Goal: Transaction & Acquisition: Purchase product/service

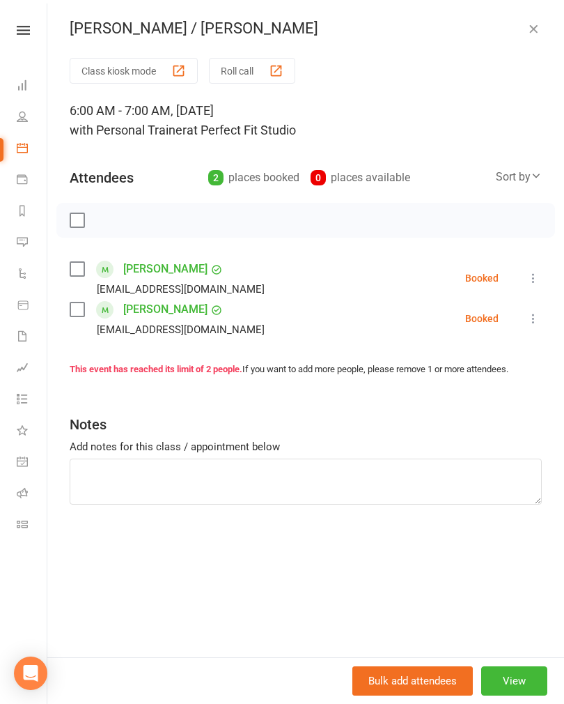
click at [532, 31] on icon "button" at bounding box center [534, 29] width 14 height 14
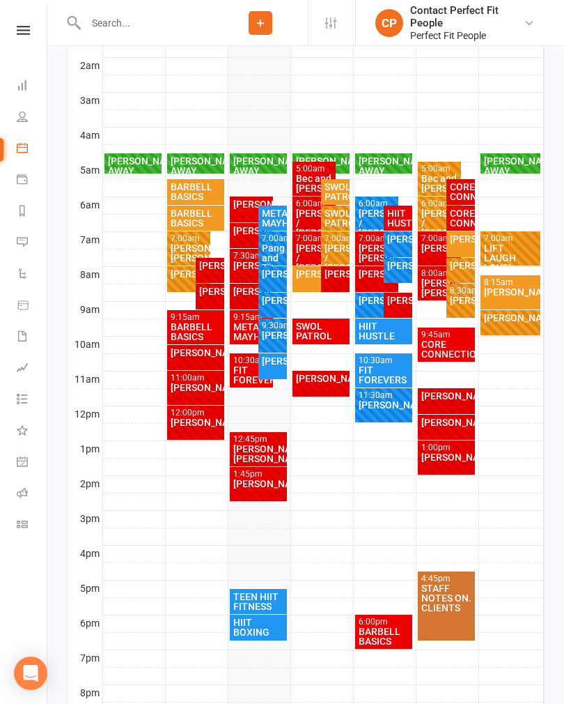
click at [335, 247] on div "[PERSON_NAME] / [PERSON_NAME]" at bounding box center [335, 257] width 23 height 29
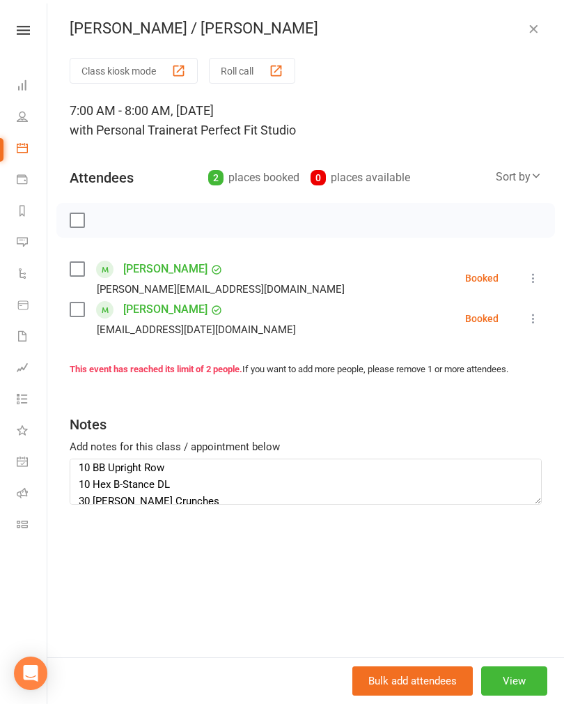
scroll to position [75, 0]
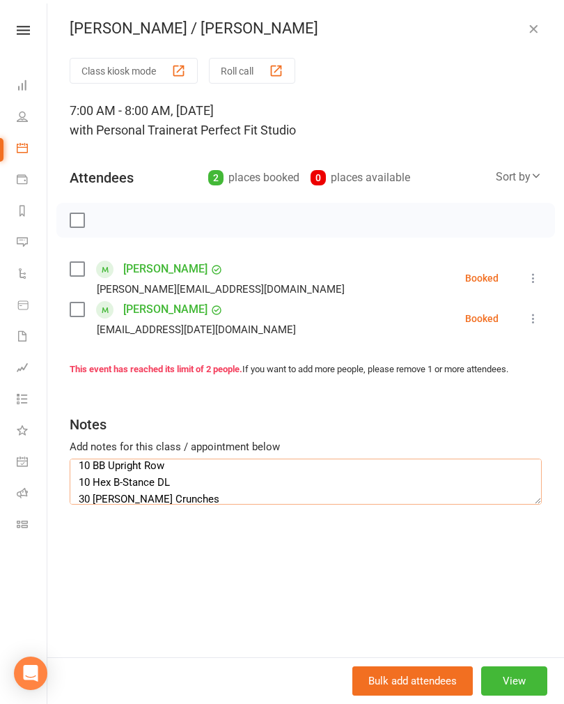
click at [118, 465] on textarea "10 Cable Lat Pulldowns 10 BB Box Hip Thrusts 30 Ball Russian Twists 10 BB Uprig…" at bounding box center [306, 481] width 472 height 46
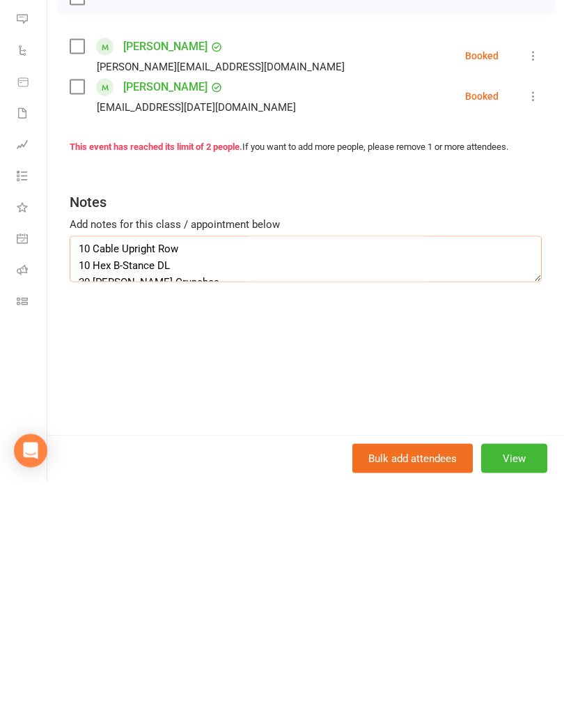
scroll to position [72, 0]
click at [91, 458] on textarea "10 Cable Lat Pulldowns 10 BB Box Hip Thrusts 30 Ball Russian Twists 10 Cable Up…" at bounding box center [306, 481] width 472 height 46
click at [293, 358] on div "Class kiosk mode Roll call 7:00 AM - 8:00 AM, Wednesday, October, 15, 2025 with…" at bounding box center [305, 357] width 517 height 599
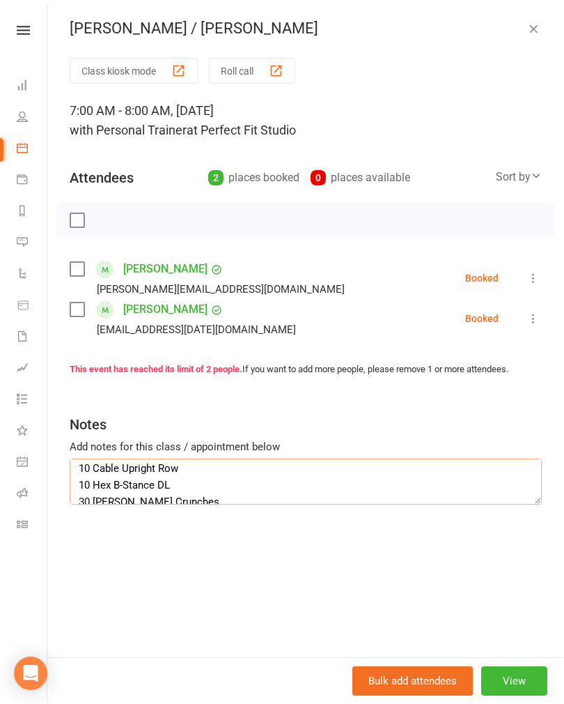
click at [222, 465] on textarea "10 Cable Lat Pulldowns 10 BB Box Hip Thrusts 30 Ball Russian Twists 10 Cable Up…" at bounding box center [306, 481] width 472 height 46
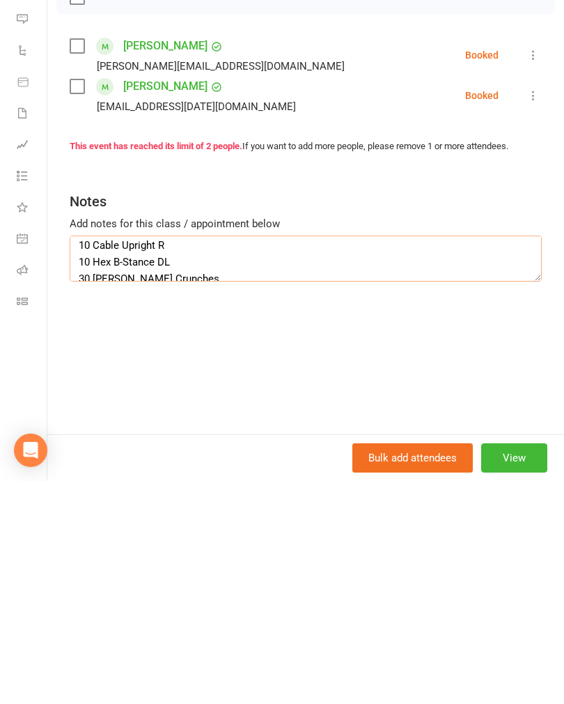
scroll to position [70, 0]
click at [423, 339] on div "Class kiosk mode Roll call 7:00 AM - 8:00 AM, Wednesday, October, 15, 2025 with…" at bounding box center [305, 357] width 517 height 599
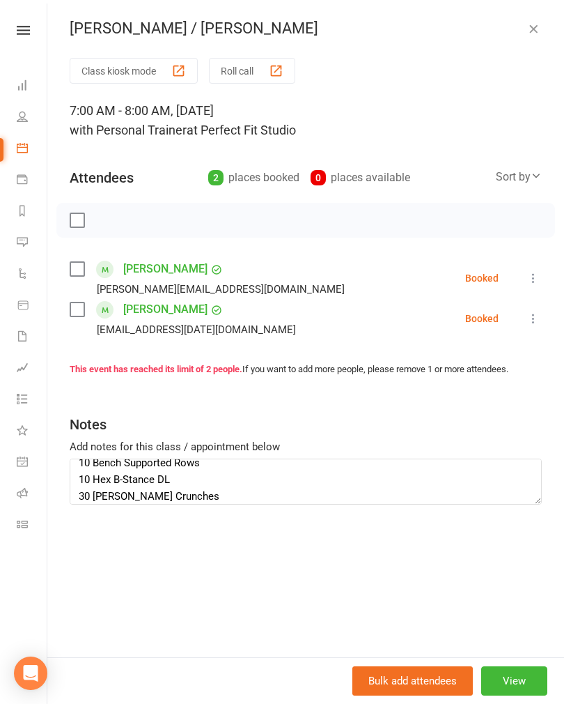
scroll to position [78, 0]
click at [88, 483] on textarea "10 Cable Lat Pulldowns 10 BB Box Hip Thrusts 30 Ball Russian Twists 10 Bench Su…" at bounding box center [306, 481] width 472 height 46
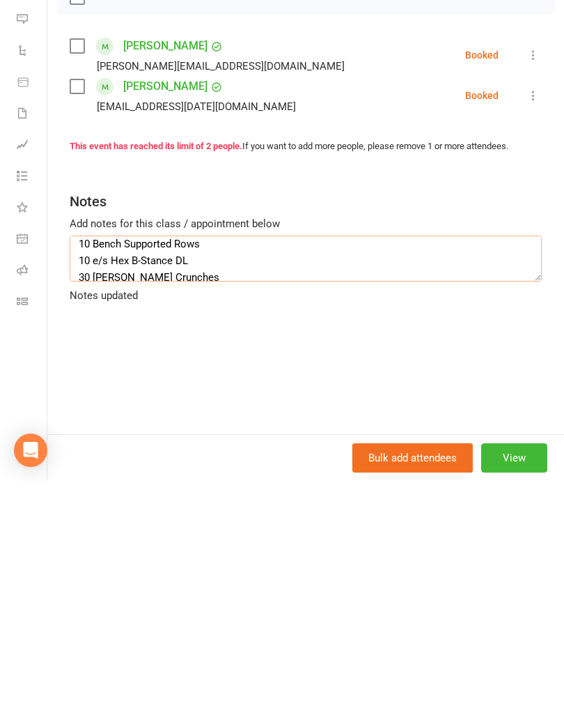
scroll to position [74, 0]
click at [93, 458] on textarea "10 Cable Lat Pulldowns 10 BB Box Hip Thrusts 30 Ball Russian Twists 10 Bench Su…" at bounding box center [306, 481] width 472 height 46
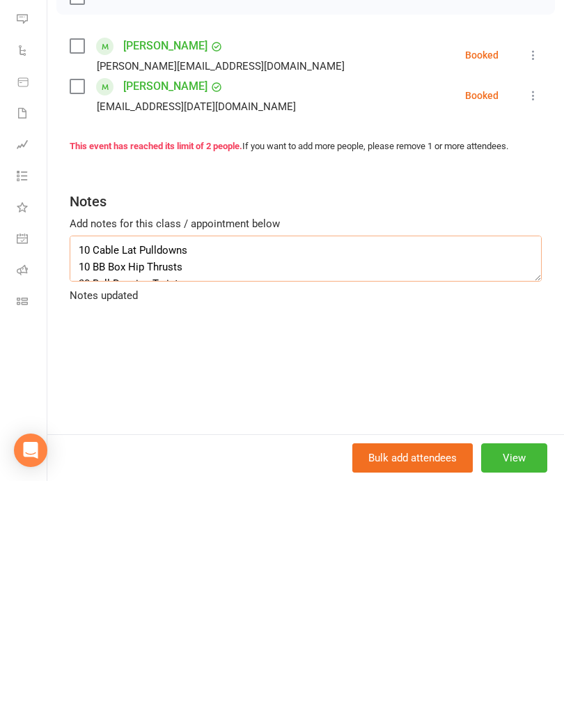
scroll to position [0, 0]
click at [93, 458] on textarea "10 Cable Lat Pulldowns 10 BB Box Hip Thrusts 30 Ball Russian Twists 12 Bench Su…" at bounding box center [306, 481] width 472 height 46
click at [96, 458] on textarea "12 Cable Lat Pulldowns 10 BB Box Hip Thrusts 30 Ball Russian Twists 12 Bench Su…" at bounding box center [306, 481] width 472 height 46
click at [89, 458] on textarea "12 Cable Lat Pulldowns 12 BB Box Hip Thrusts 30 Ball Russian Twists 12 Bench Su…" at bounding box center [306, 481] width 472 height 46
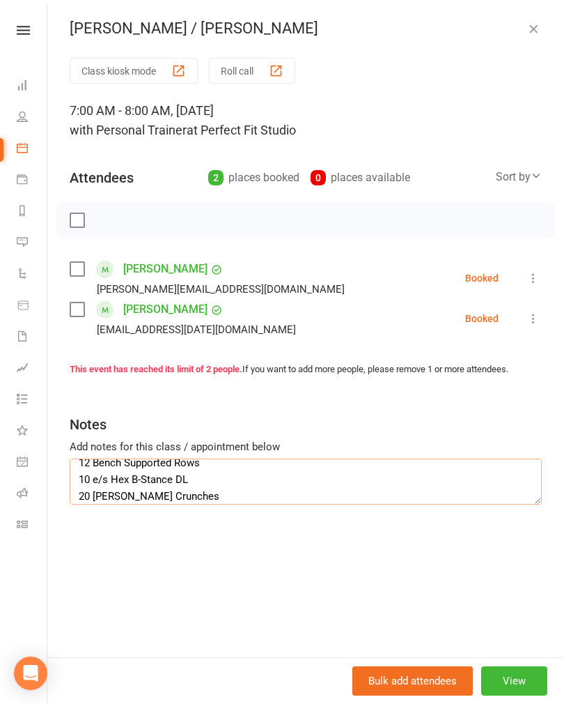
scroll to position [0, 0]
type textarea "12 Cable Lat Pulldowns 12 BB Box Hip Thrusts 30 Ball Russian Twists 12 Bench Su…"
click at [536, 30] on icon "button" at bounding box center [534, 29] width 14 height 14
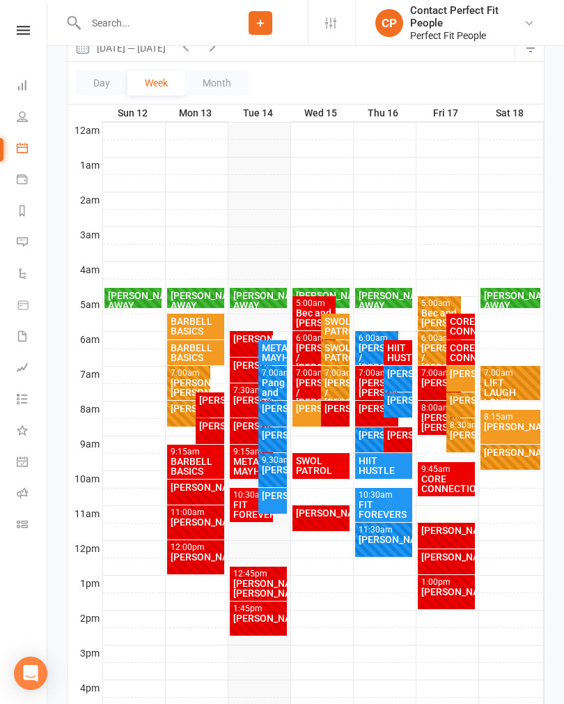
scroll to position [172, 0]
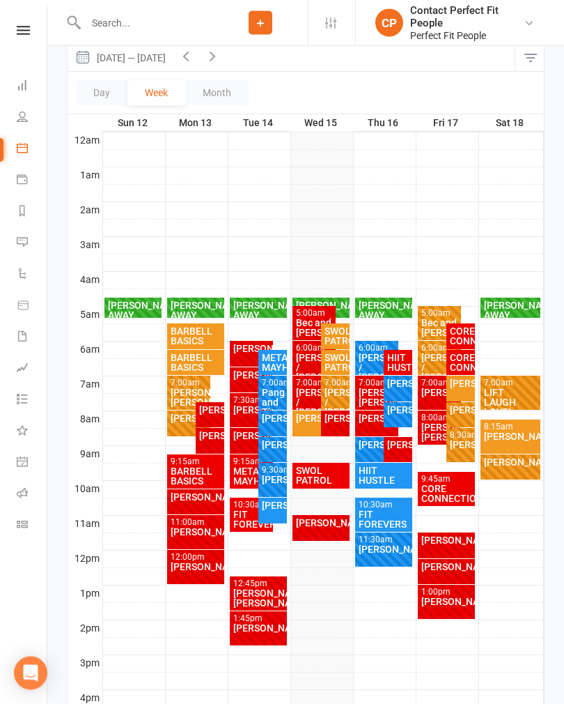
scroll to position [169, 0]
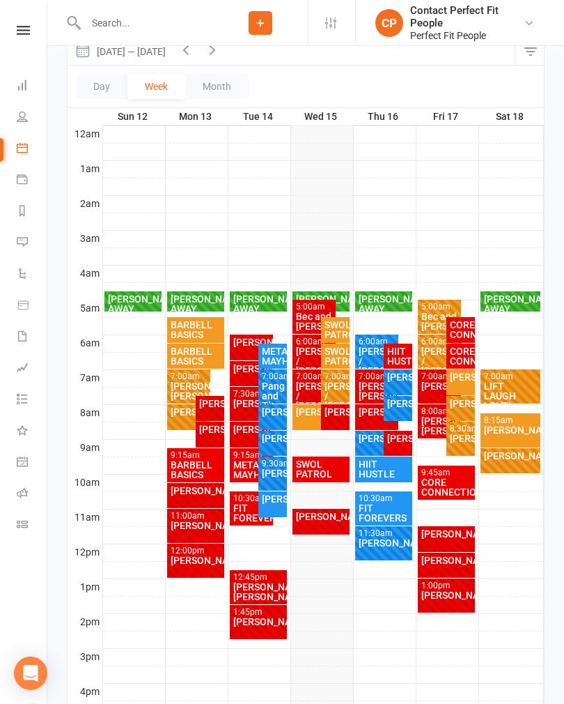
click at [342, 471] on div "SWOL PATROL" at bounding box center [321, 469] width 52 height 20
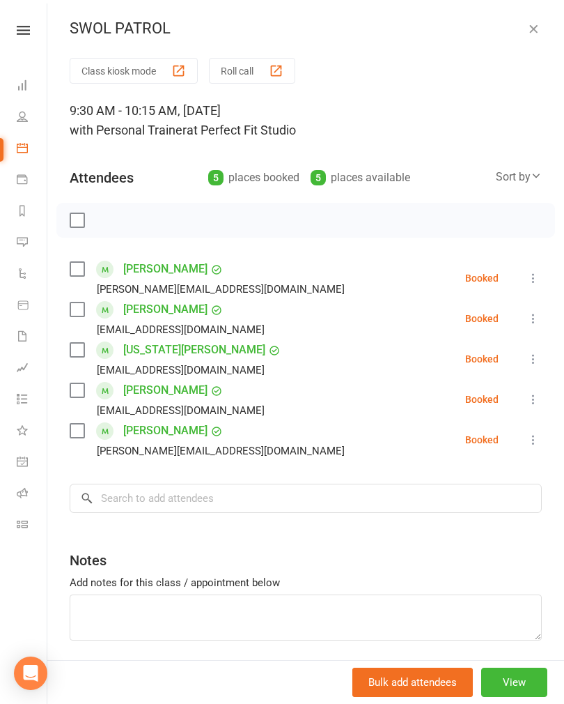
click at [527, 29] on icon "button" at bounding box center [534, 29] width 14 height 14
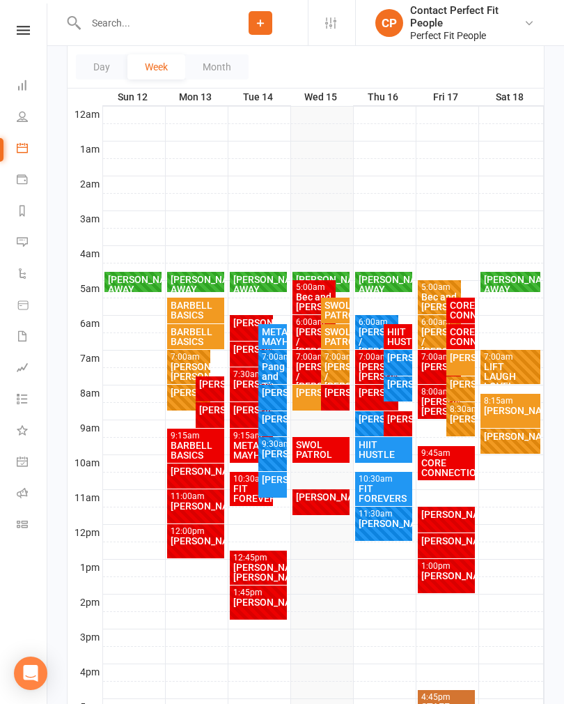
scroll to position [191, 0]
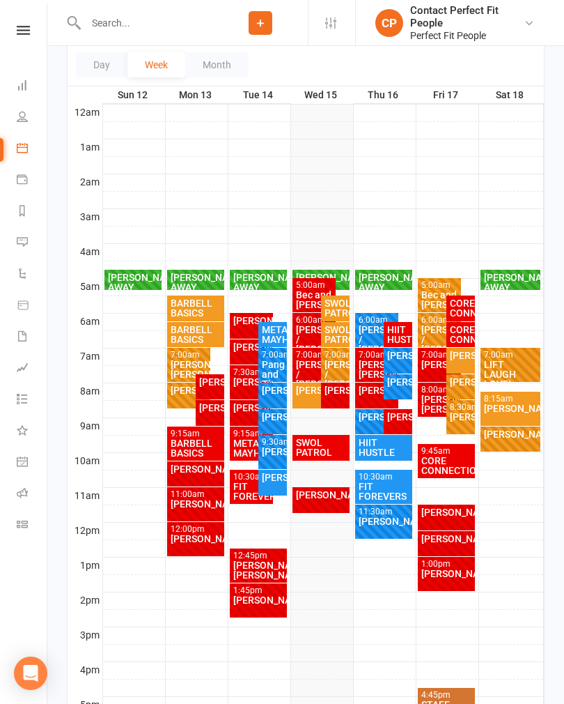
click at [22, 184] on icon at bounding box center [22, 178] width 11 height 11
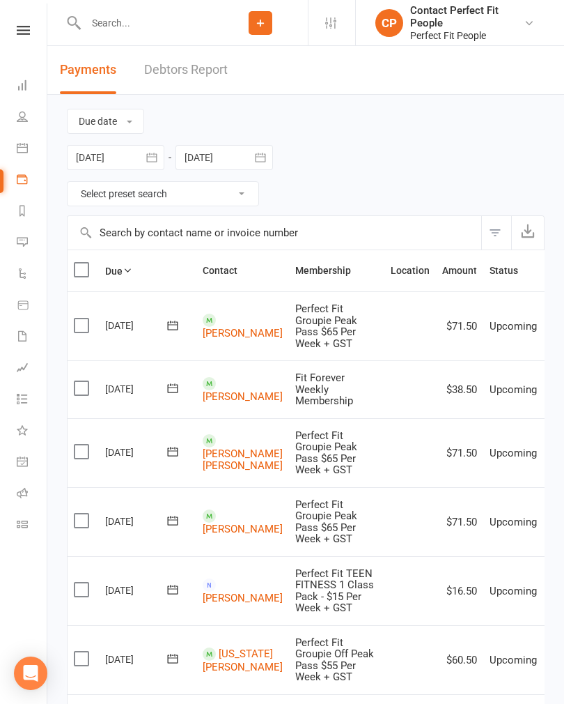
click at [25, 302] on icon at bounding box center [23, 305] width 13 height 13
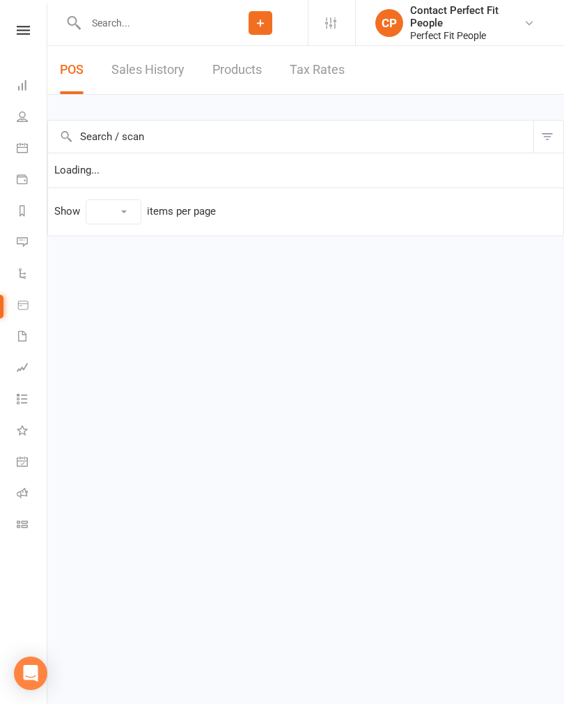
select select "50"
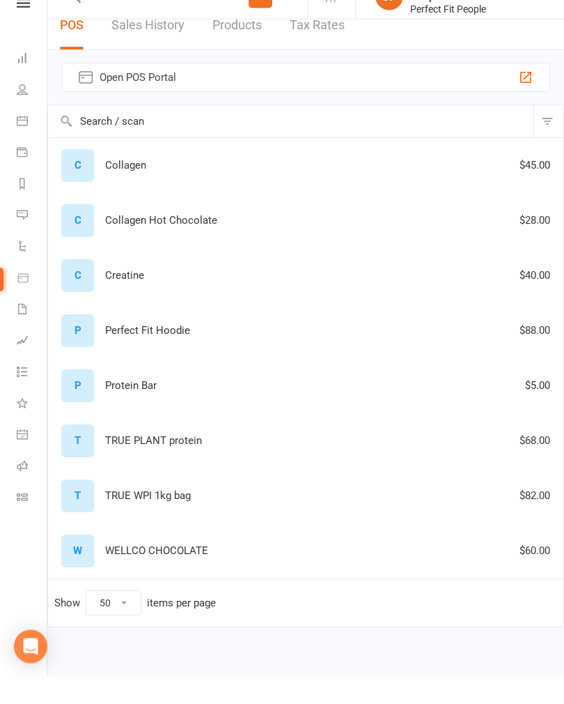
scroll to position [17, 0]
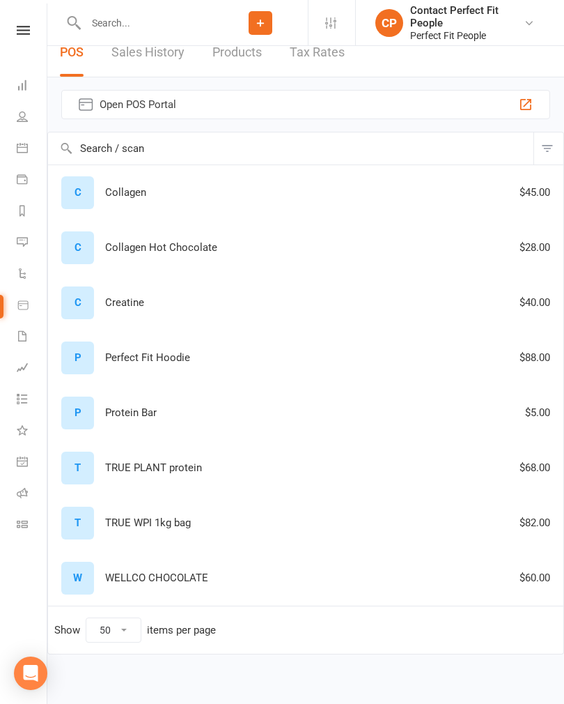
click at [134, 530] on div "T TRUE WPI 1kg bag $82.00" at bounding box center [305, 522] width 503 height 33
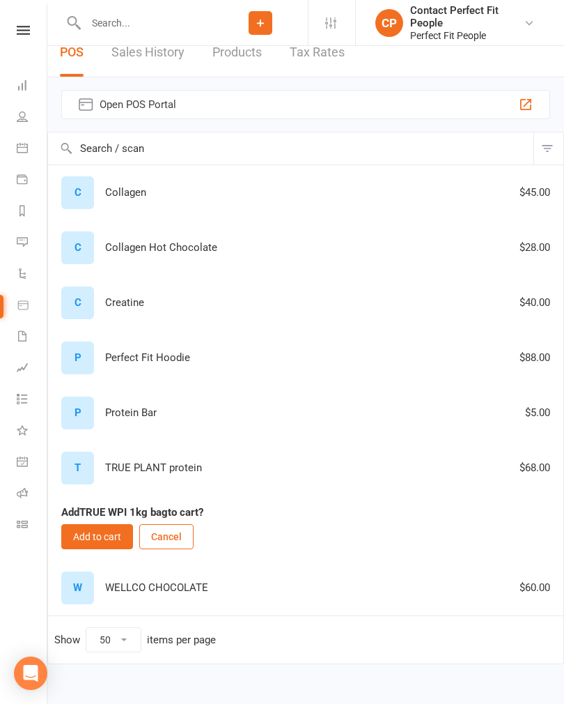
click at [77, 538] on button "Add to cart" at bounding box center [97, 536] width 72 height 25
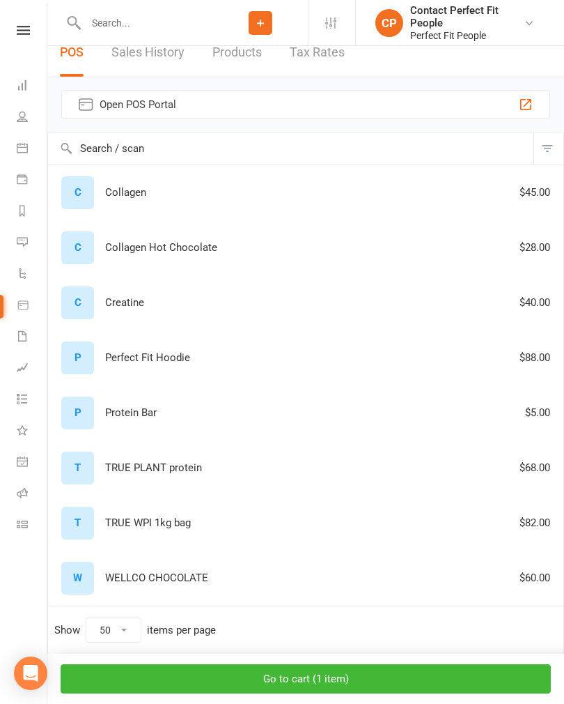
click at [490, 693] on button "Go to cart ( 1 item )" at bounding box center [306, 678] width 490 height 29
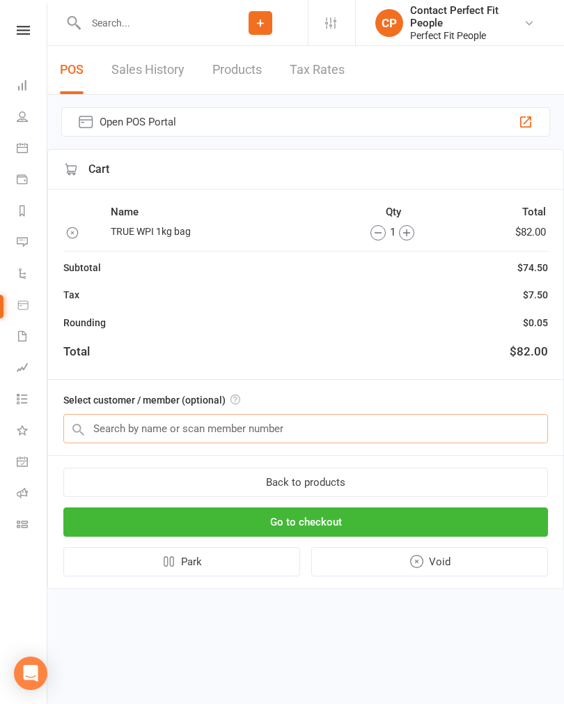
click at [463, 430] on input "text" at bounding box center [305, 428] width 485 height 29
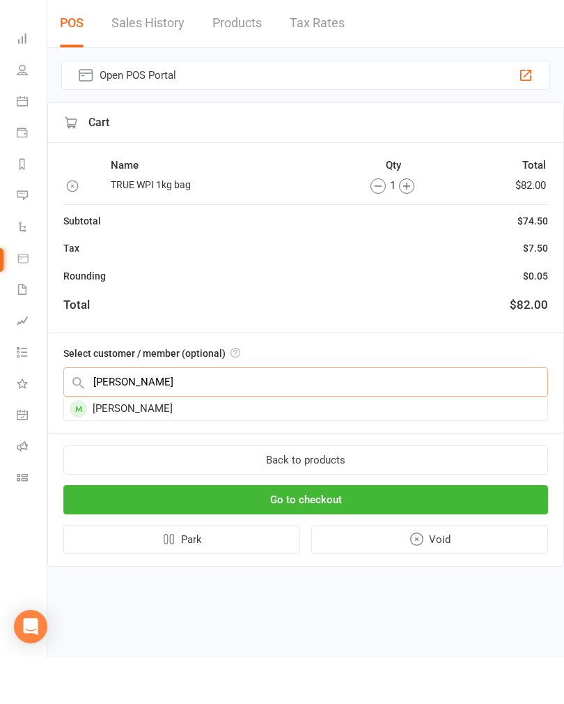
type input "Glenda"
click at [112, 444] on div "[PERSON_NAME]" at bounding box center [305, 455] width 483 height 23
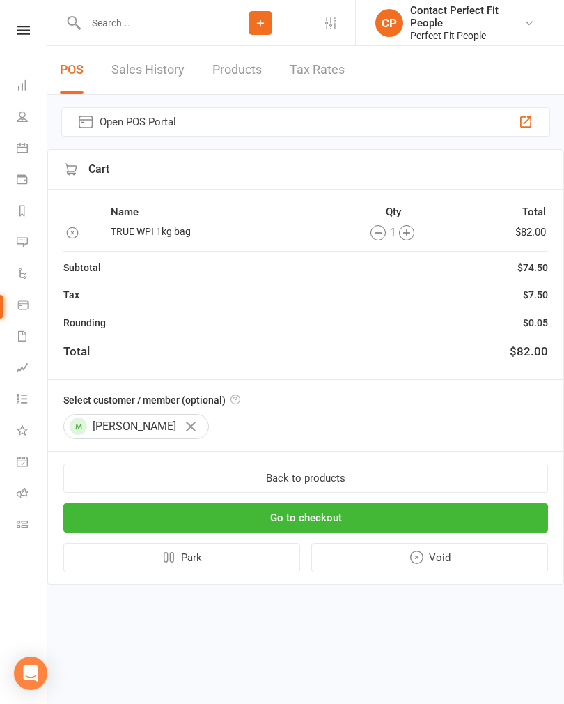
click at [445, 515] on button "Go to checkout" at bounding box center [305, 517] width 485 height 29
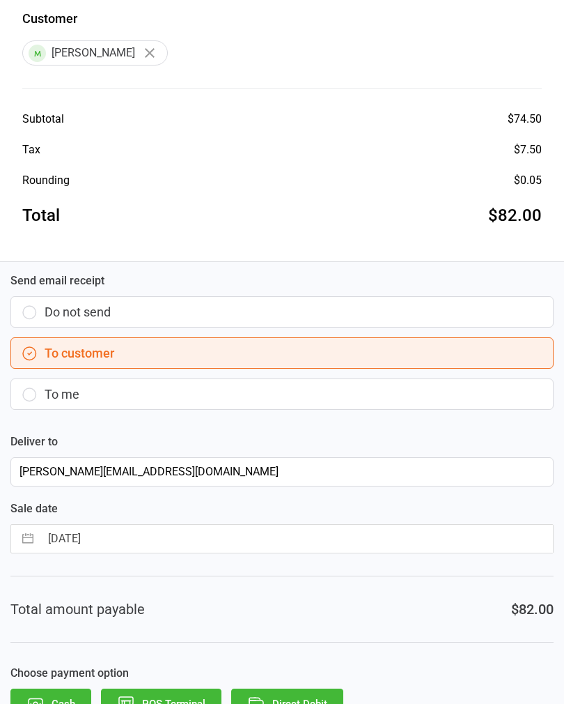
scroll to position [256, 0]
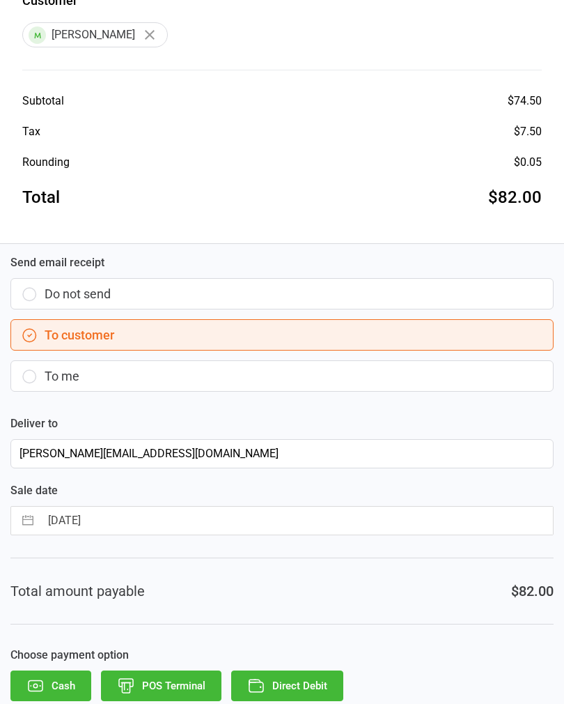
click at [277, 684] on button "Direct Debit" at bounding box center [287, 685] width 112 height 31
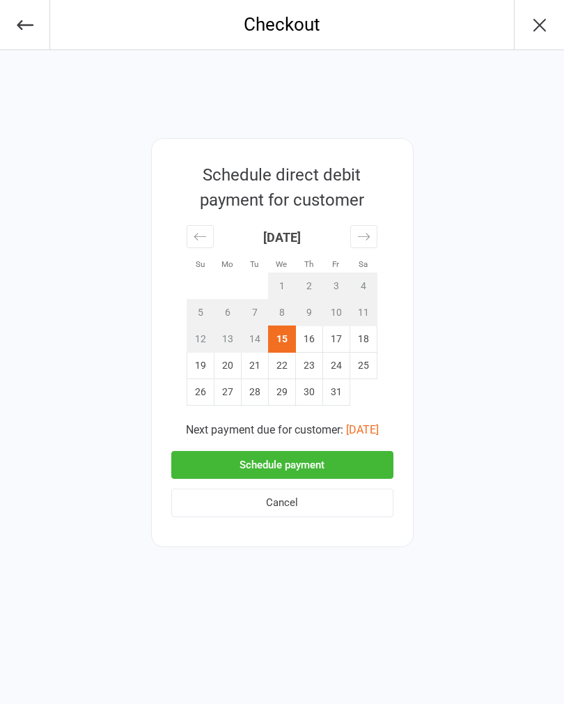
scroll to position [0, 0]
click at [199, 459] on button "Schedule payment" at bounding box center [282, 465] width 222 height 29
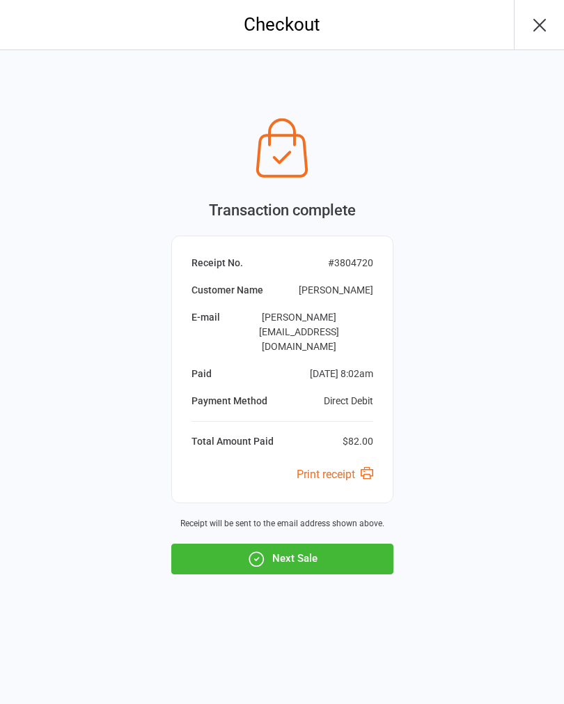
click at [195, 550] on button "Next Sale" at bounding box center [282, 558] width 222 height 31
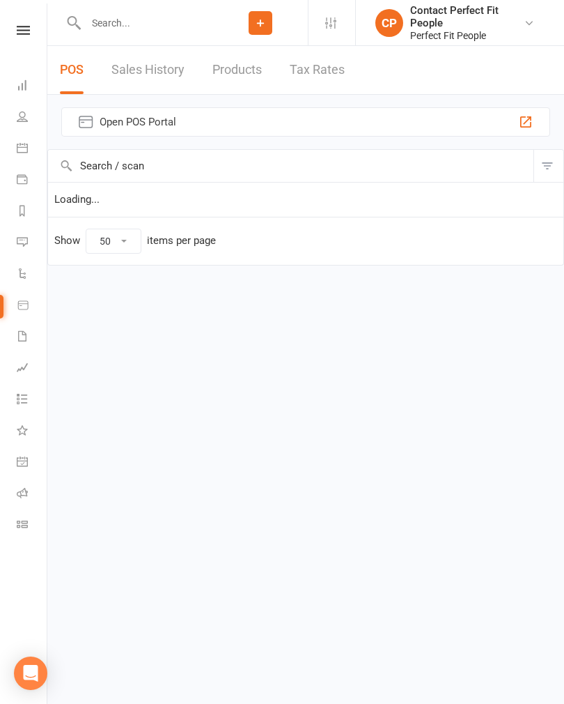
select select "50"
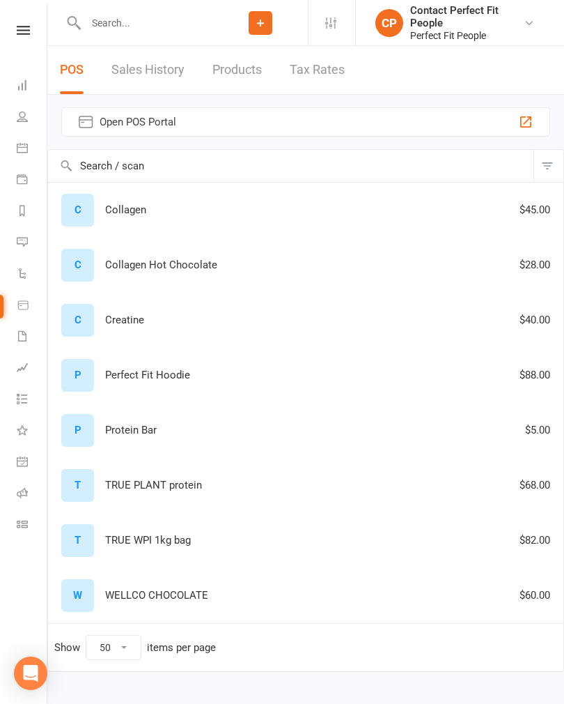
click at [17, 143] on icon at bounding box center [22, 147] width 11 height 11
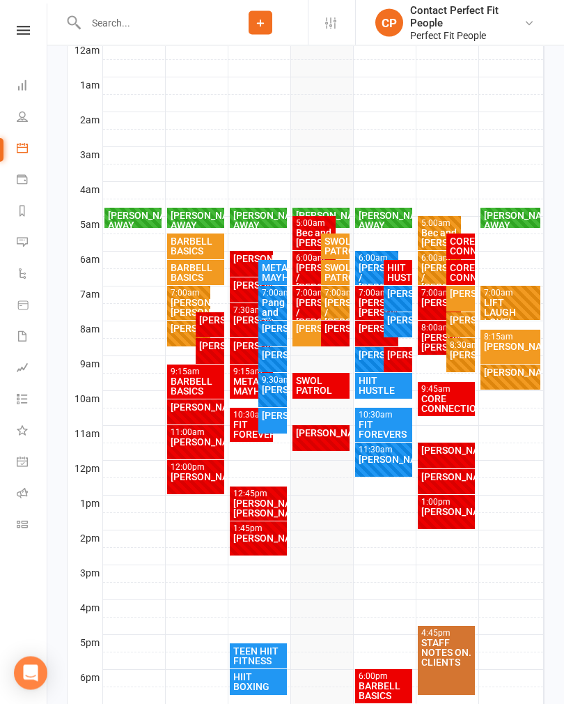
scroll to position [253, 0]
click at [307, 324] on div "[PERSON_NAME]" at bounding box center [314, 328] width 38 height 10
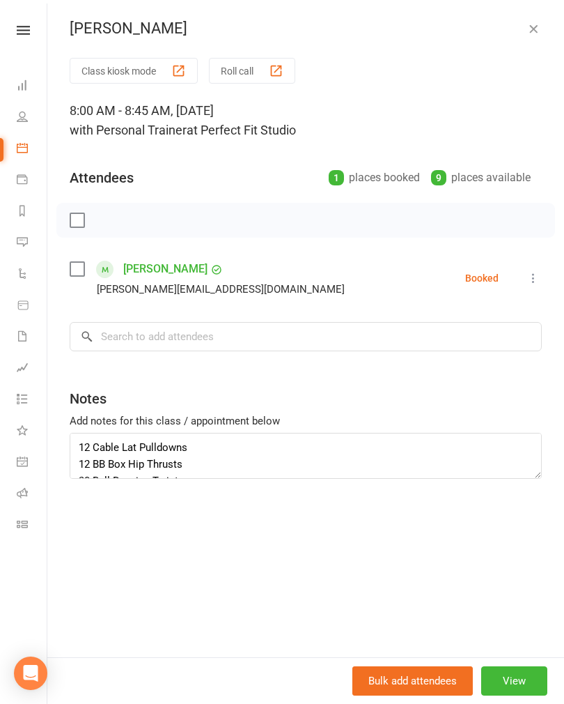
click at [541, 272] on icon at bounding box center [534, 278] width 14 height 14
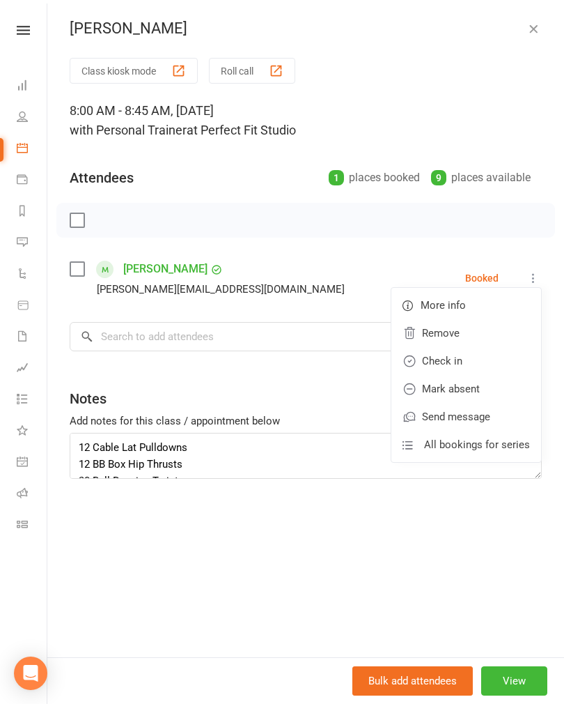
click at [465, 358] on link "Check in" at bounding box center [466, 361] width 150 height 28
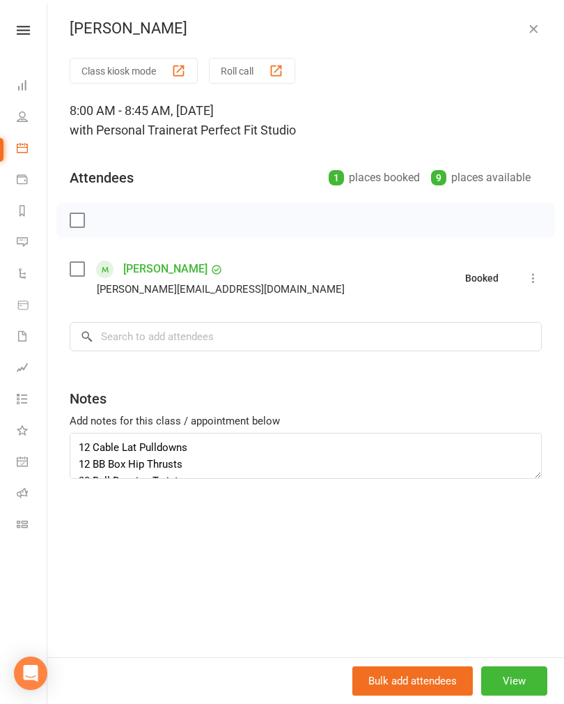
click at [532, 22] on icon "button" at bounding box center [534, 29] width 14 height 14
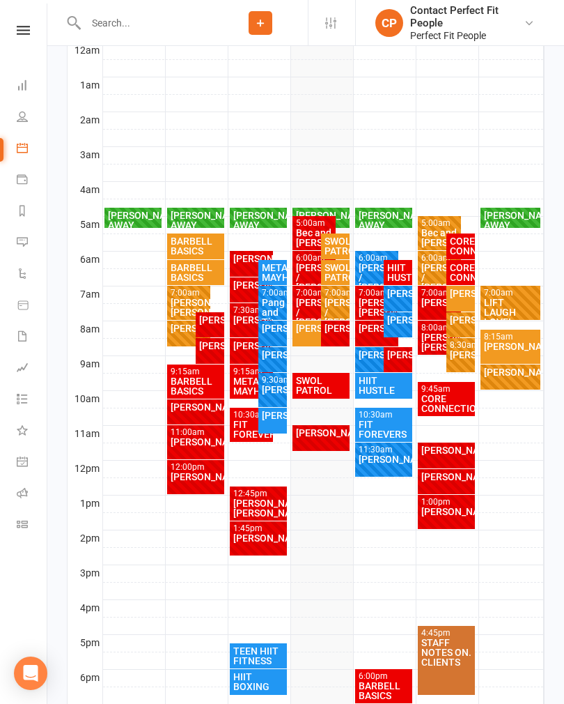
click at [334, 304] on div "[PERSON_NAME] / [PERSON_NAME]" at bounding box center [335, 311] width 23 height 29
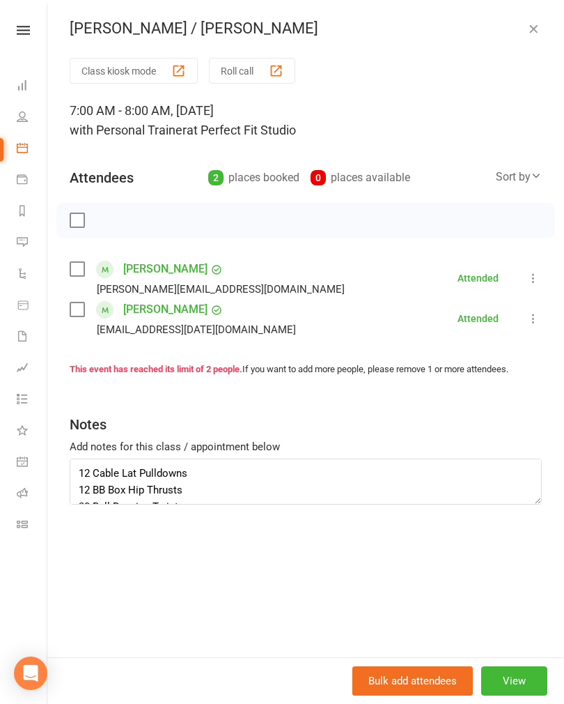
click at [529, 23] on icon "button" at bounding box center [534, 29] width 14 height 14
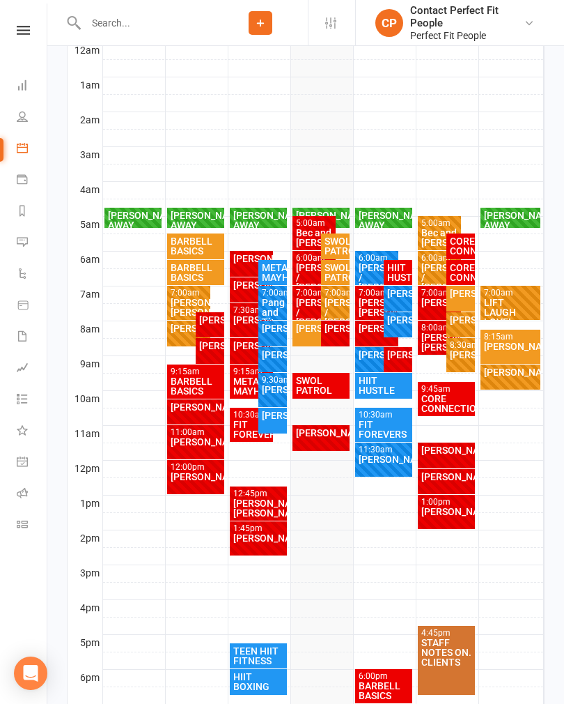
click at [309, 332] on div "[PERSON_NAME]" at bounding box center [314, 328] width 38 height 10
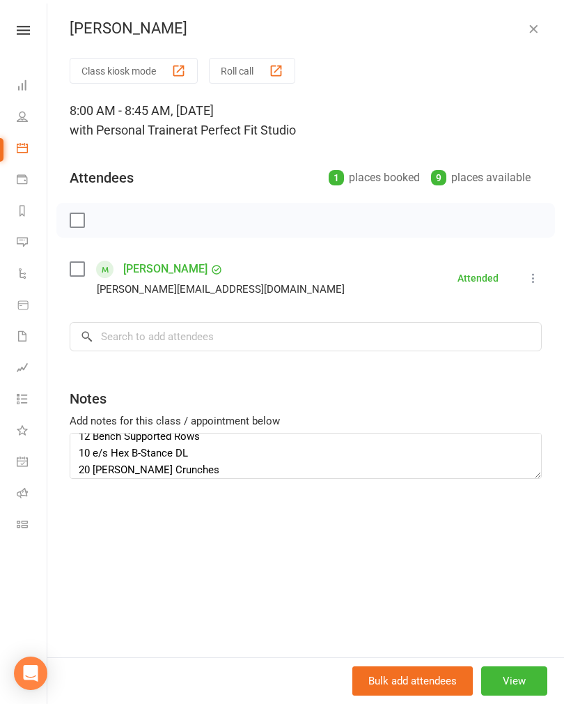
scroll to position [77, 0]
click at [535, 23] on icon "button" at bounding box center [534, 29] width 14 height 14
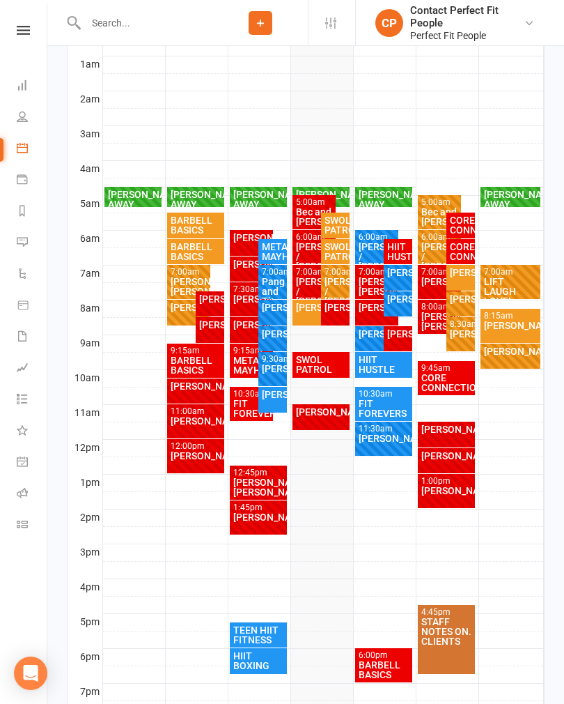
scroll to position [274, 0]
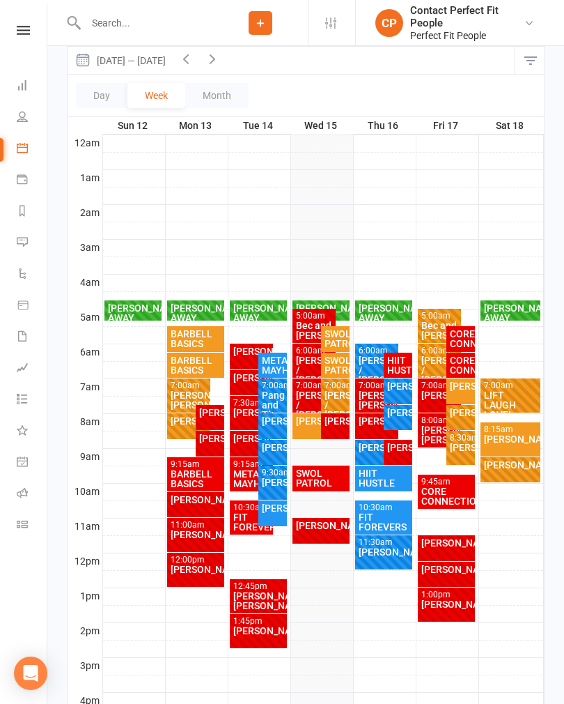
scroll to position [170, 0]
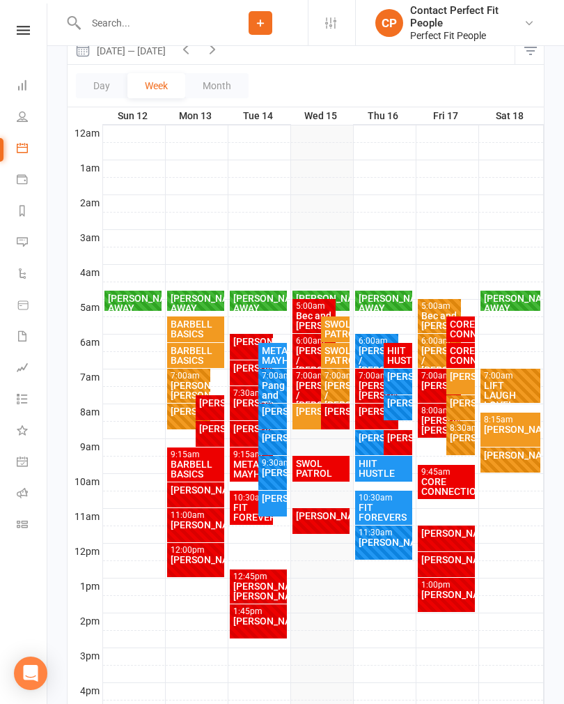
click at [339, 416] on div "[PERSON_NAME]" at bounding box center [335, 411] width 23 height 10
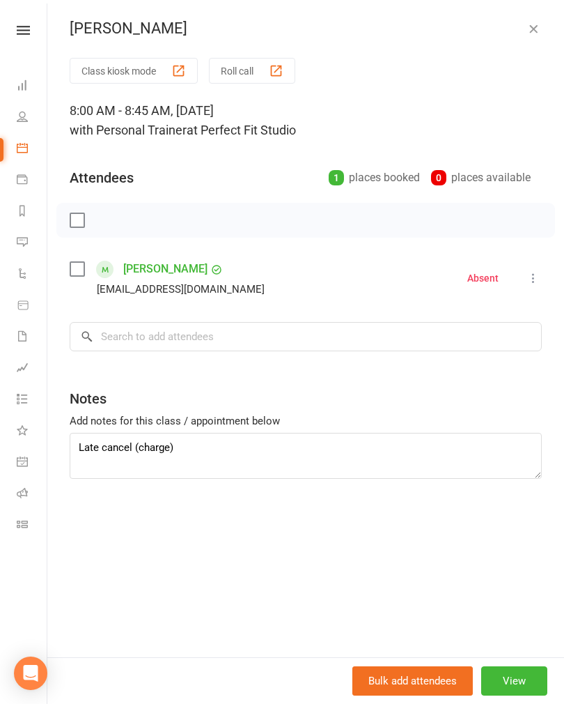
click at [529, 36] on button "button" at bounding box center [533, 28] width 17 height 17
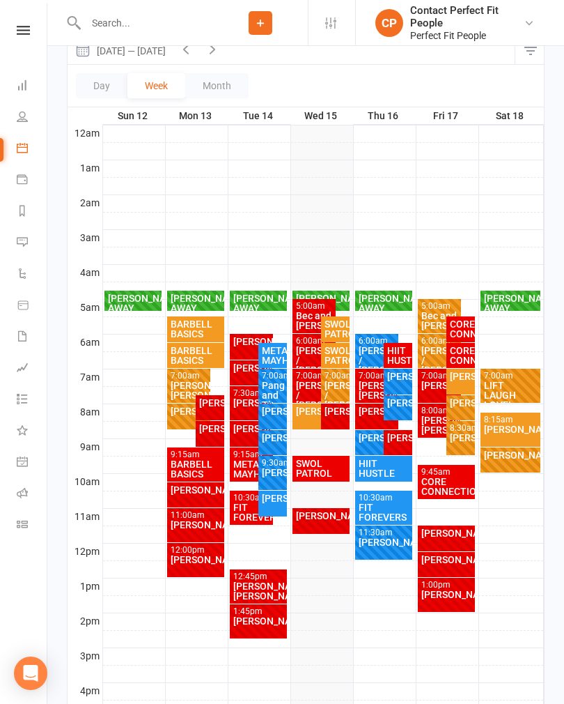
click at [306, 384] on div "[PERSON_NAME] / [PERSON_NAME]" at bounding box center [314, 394] width 38 height 29
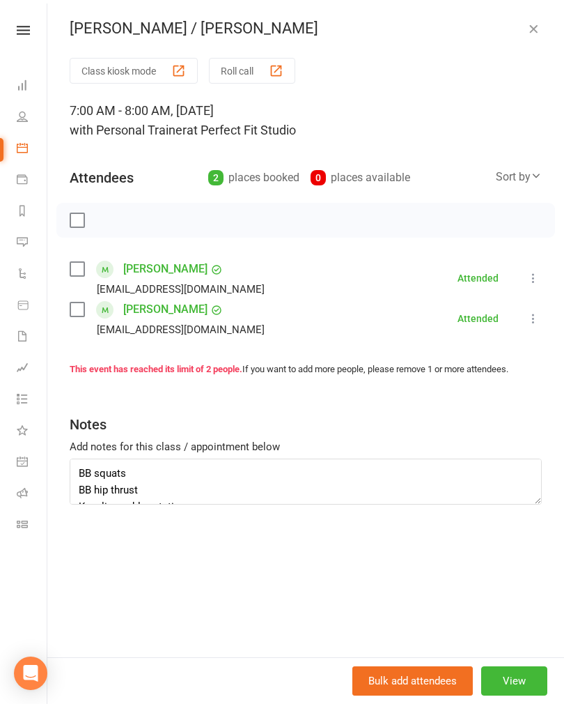
click at [531, 26] on icon "button" at bounding box center [534, 29] width 14 height 14
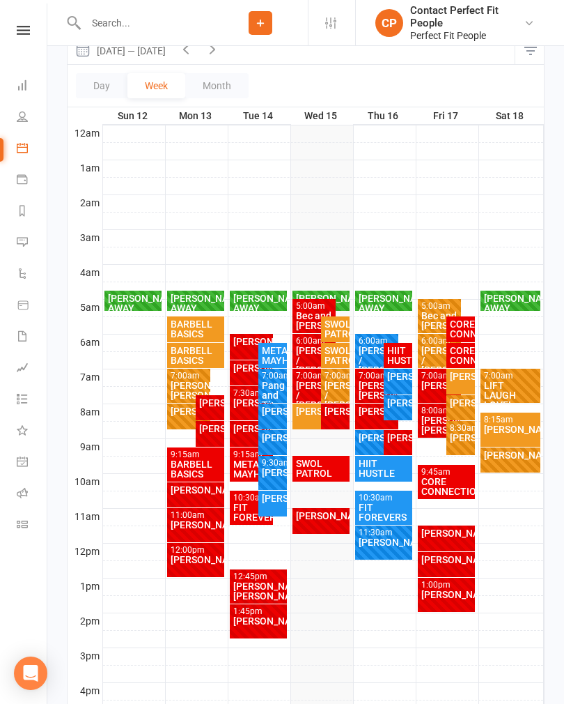
click at [315, 348] on div "[PERSON_NAME] / [PERSON_NAME]" at bounding box center [314, 359] width 38 height 29
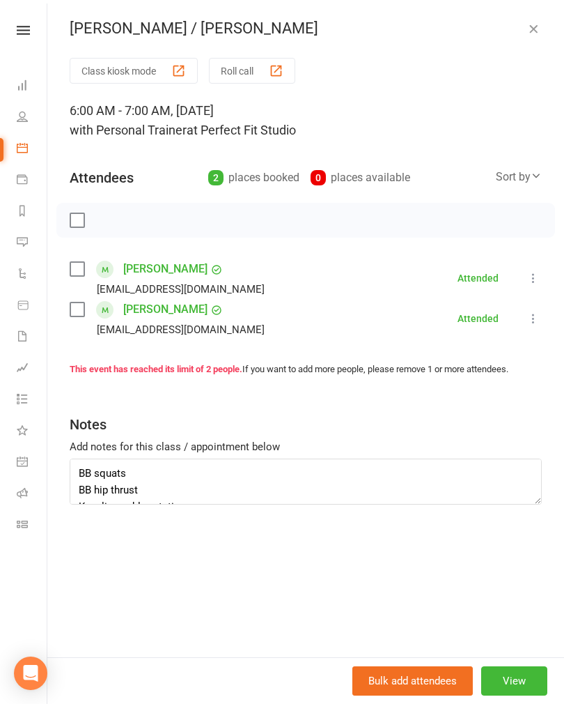
click at [531, 34] on icon "button" at bounding box center [534, 29] width 14 height 14
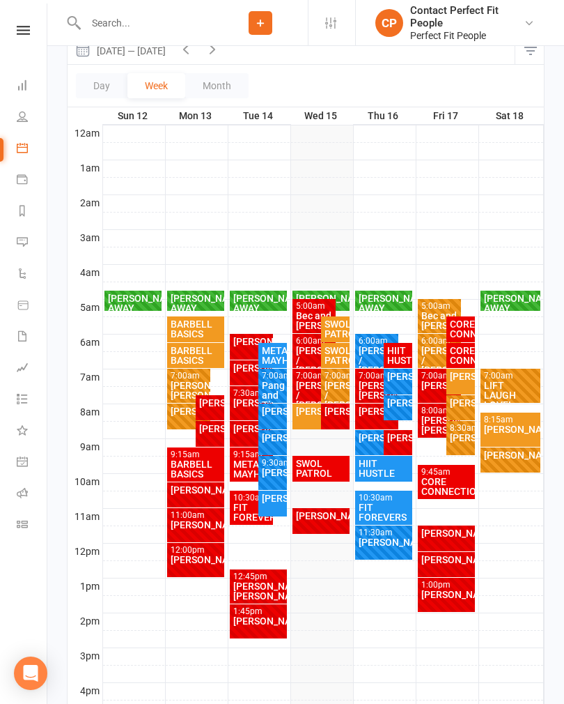
click at [309, 314] on div "Bec and [PERSON_NAME]" at bounding box center [314, 321] width 38 height 20
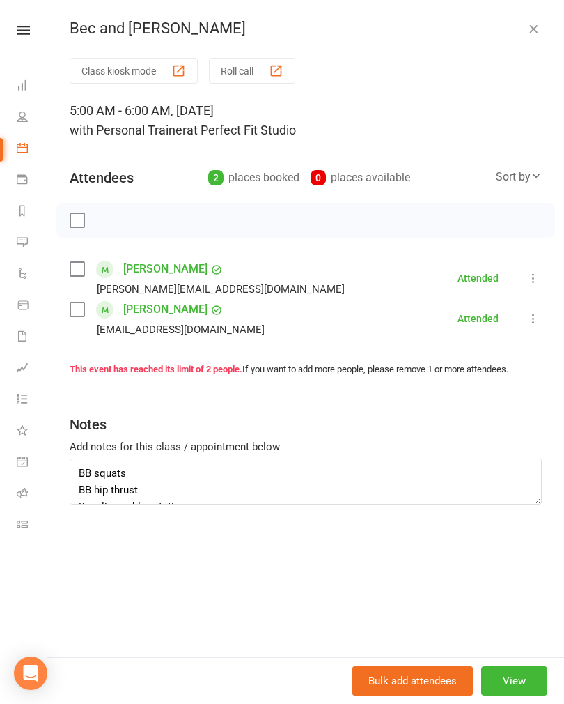
click at [529, 33] on icon "button" at bounding box center [534, 29] width 14 height 14
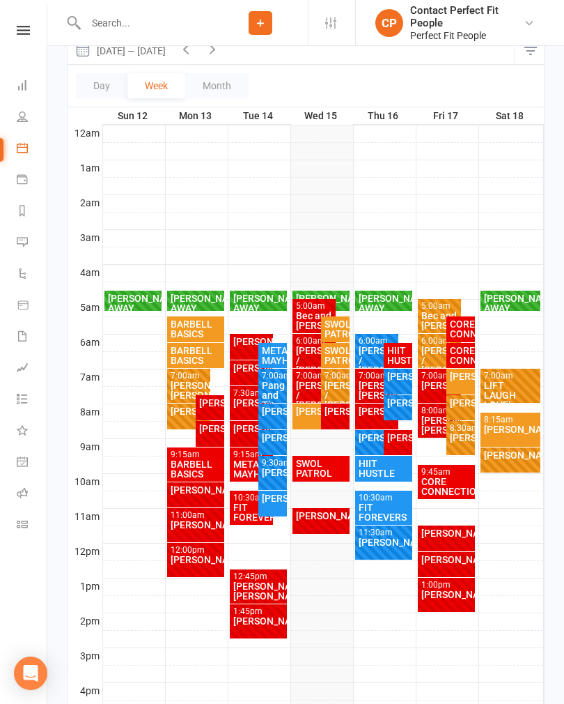
click at [329, 474] on div "SWOL PATROL" at bounding box center [321, 468] width 52 height 20
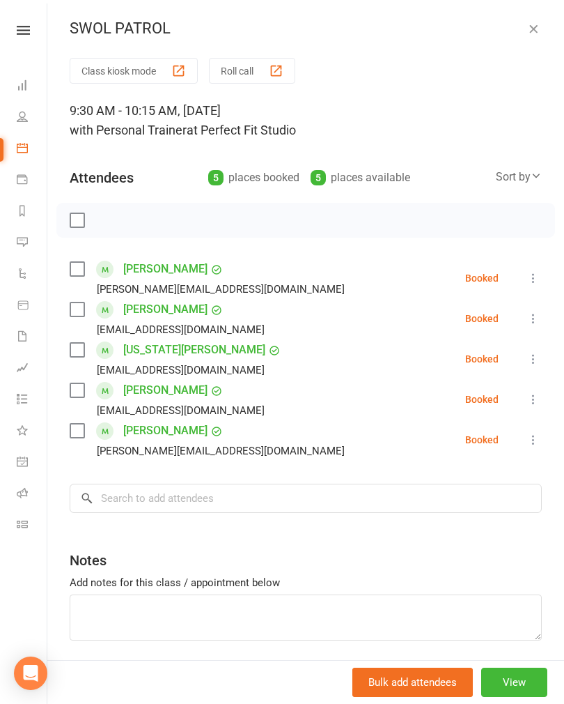
click at [537, 32] on icon "button" at bounding box center [534, 29] width 14 height 14
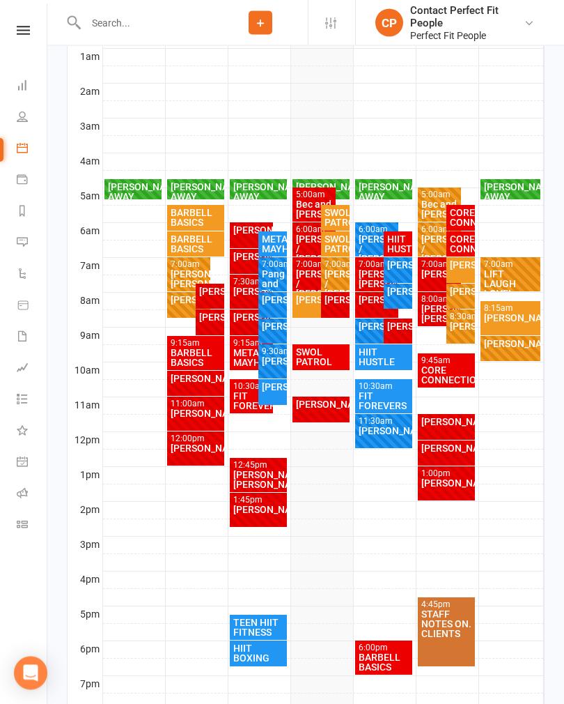
scroll to position [281, 0]
click at [329, 409] on div "[PERSON_NAME]" at bounding box center [321, 404] width 52 height 10
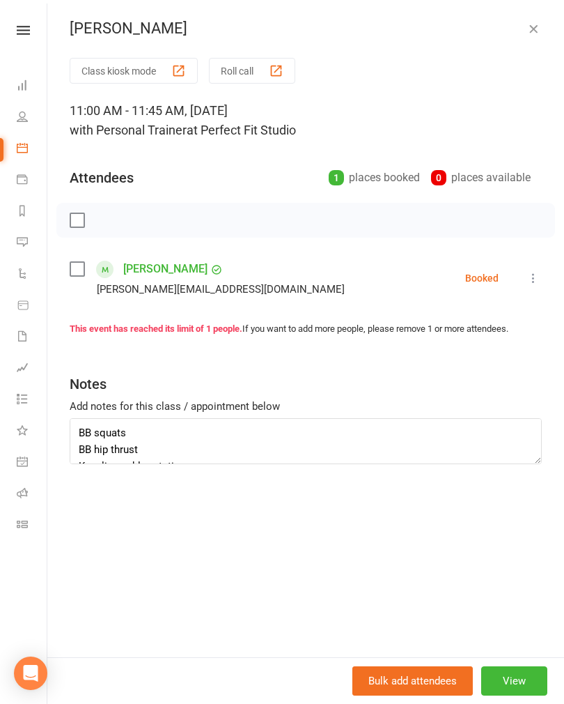
click at [531, 34] on icon "button" at bounding box center [534, 29] width 14 height 14
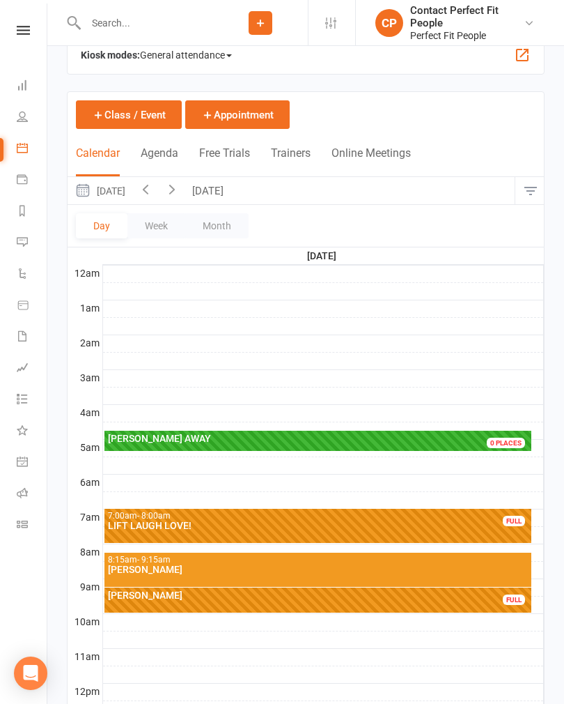
scroll to position [0, 0]
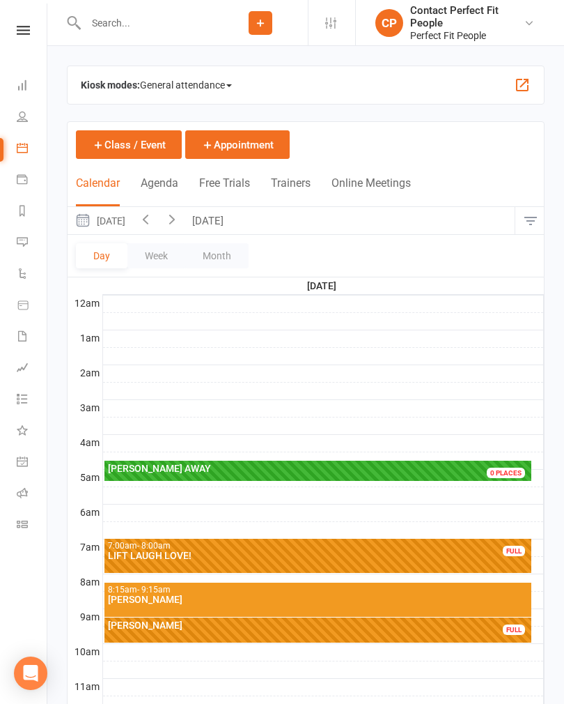
click at [153, 267] on button "Week" at bounding box center [156, 255] width 58 height 25
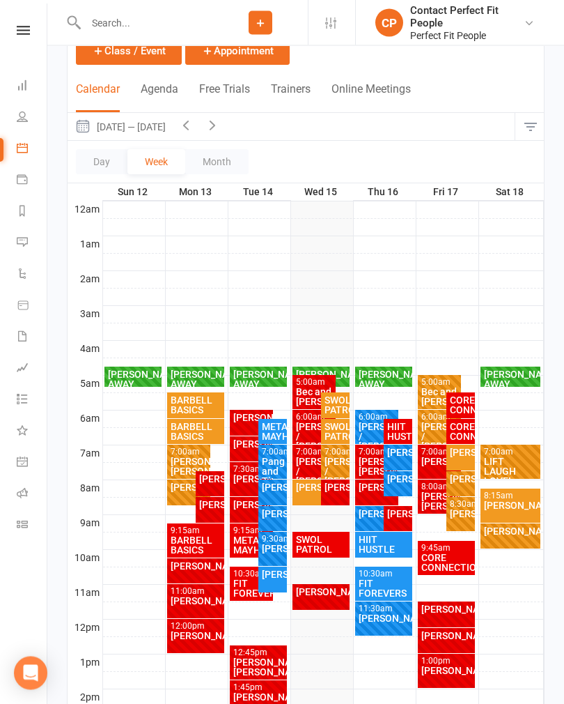
scroll to position [94, 0]
click at [564, 703] on html "Prospect Member Non-attending contact Class / event Appointment Task Membership…" at bounding box center [282, 491] width 564 height 1170
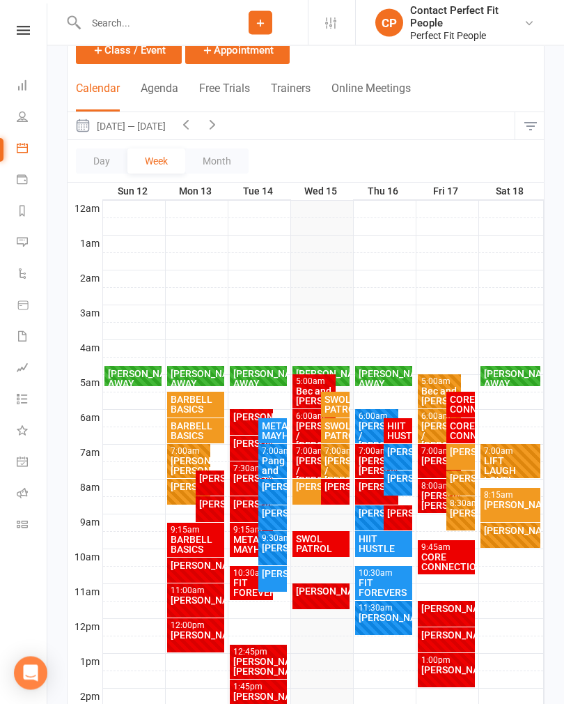
scroll to position [95, 0]
